Goal: Information Seeking & Learning: Learn about a topic

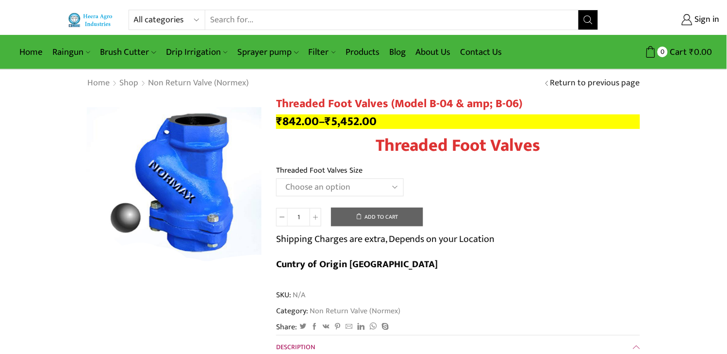
select select "non-return-valve-normex"
click at [134, 10] on select "All categories Accessories Air Release Valve Brush Cutter Domestic Use Drip Irr…" at bounding box center [169, 19] width 71 height 19
click at [585, 21] on icon "Search button" at bounding box center [588, 20] width 9 height 9
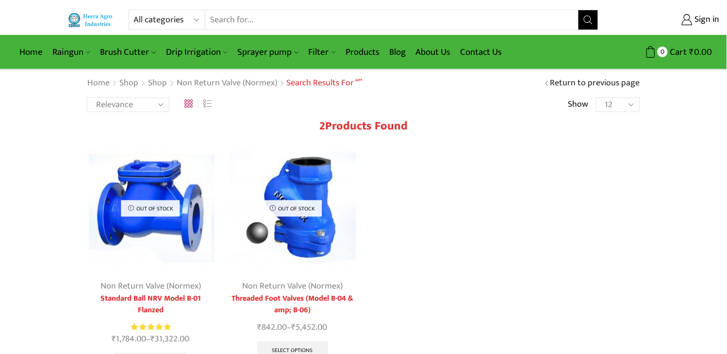
drag, startPoint x: 143, startPoint y: 215, endPoint x: 172, endPoint y: 241, distance: 38.8
click at [172, 241] on img at bounding box center [151, 209] width 128 height 128
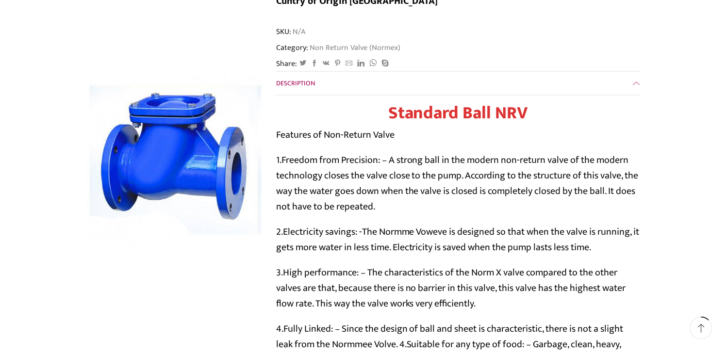
scroll to position [269, 0]
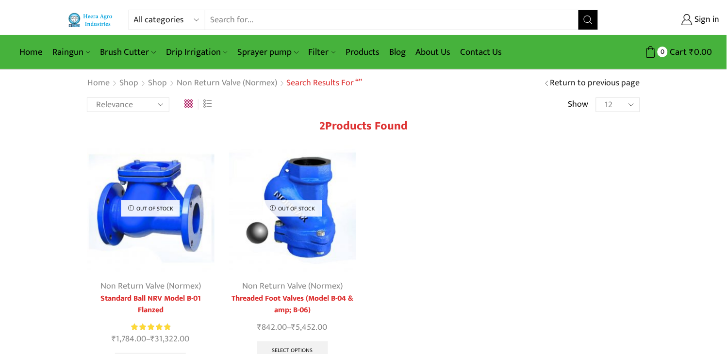
click at [190, 202] on img at bounding box center [151, 209] width 128 height 128
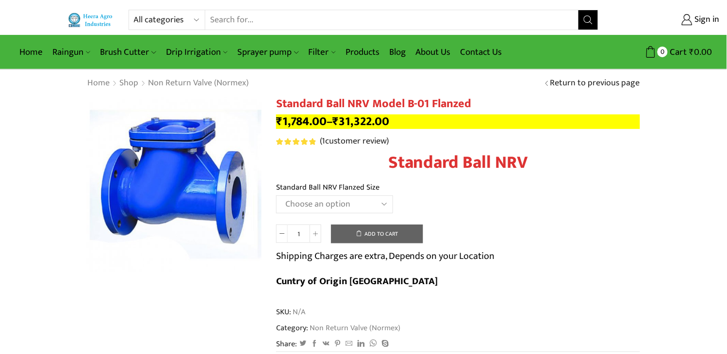
click at [361, 106] on h1 "Standard Ball NRV Model B-01 Flanzed" at bounding box center [458, 104] width 364 height 14
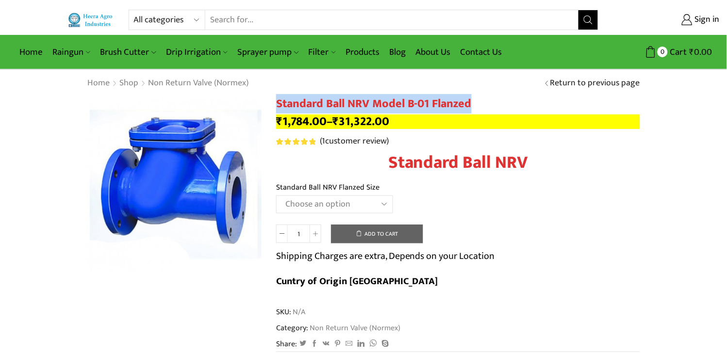
click at [361, 106] on h1 "Standard Ball NRV Model B-01 Flanzed" at bounding box center [458, 104] width 364 height 14
copy div "Standard Ball NRV Model B-01 Flanzed"
